Goal: Find specific page/section: Find specific page/section

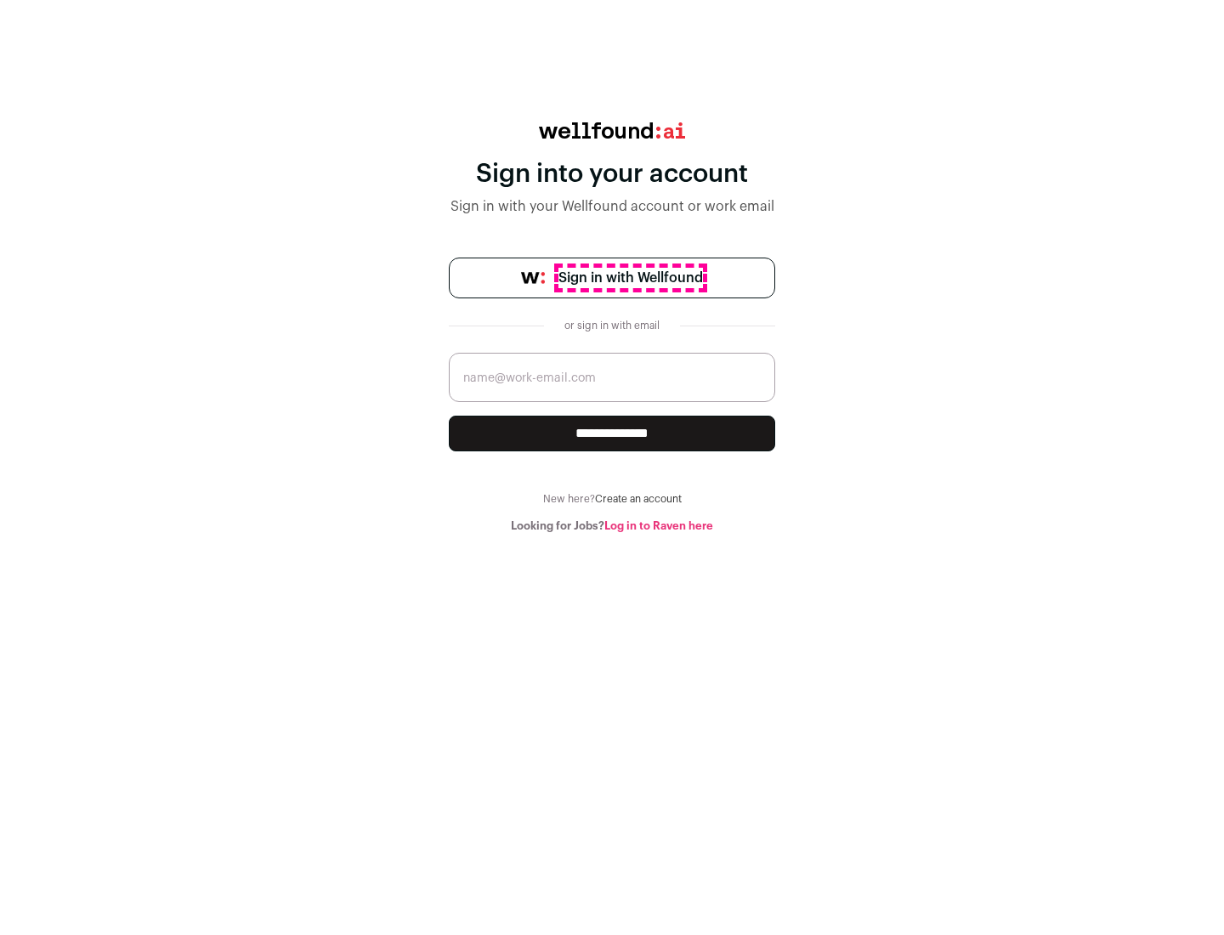
click at [630, 278] on span "Sign in with Wellfound" at bounding box center [631, 278] width 145 height 20
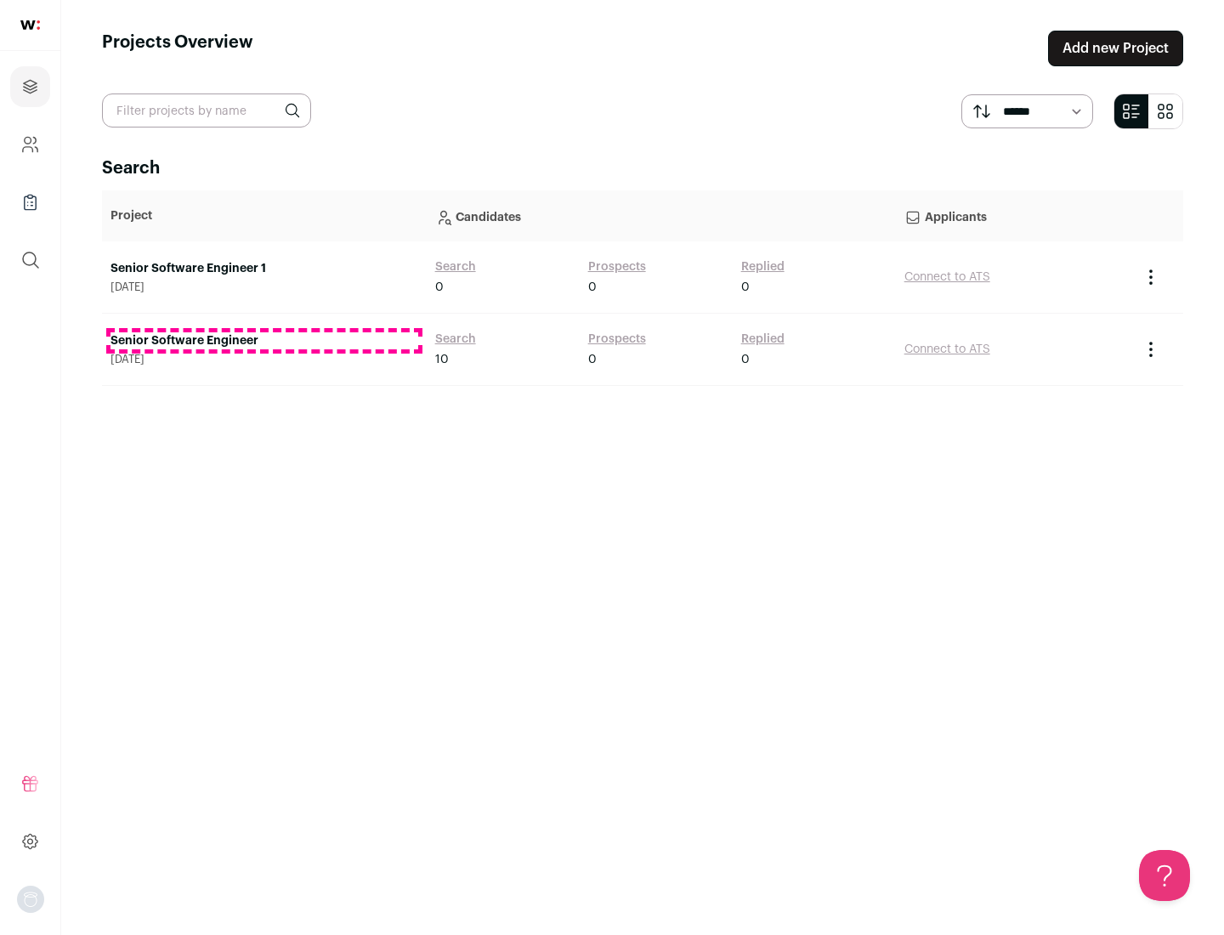
click at [264, 341] on link "Senior Software Engineer" at bounding box center [265, 340] width 308 height 17
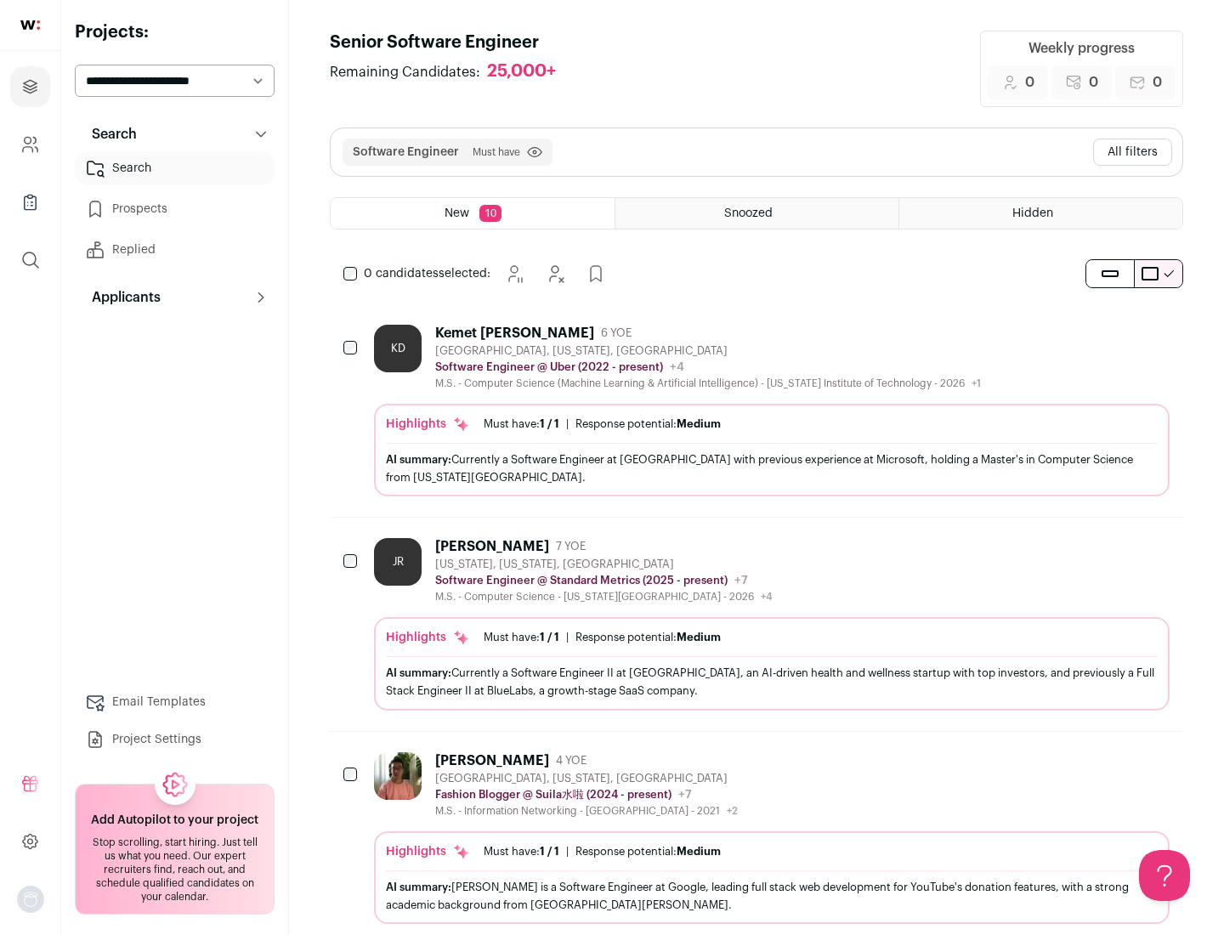
click at [757, 411] on div "Highlights Must have: 1 / 1 How many must haves have been fulfilled? | Response…" at bounding box center [772, 450] width 796 height 93
